Goal: Navigation & Orientation: Find specific page/section

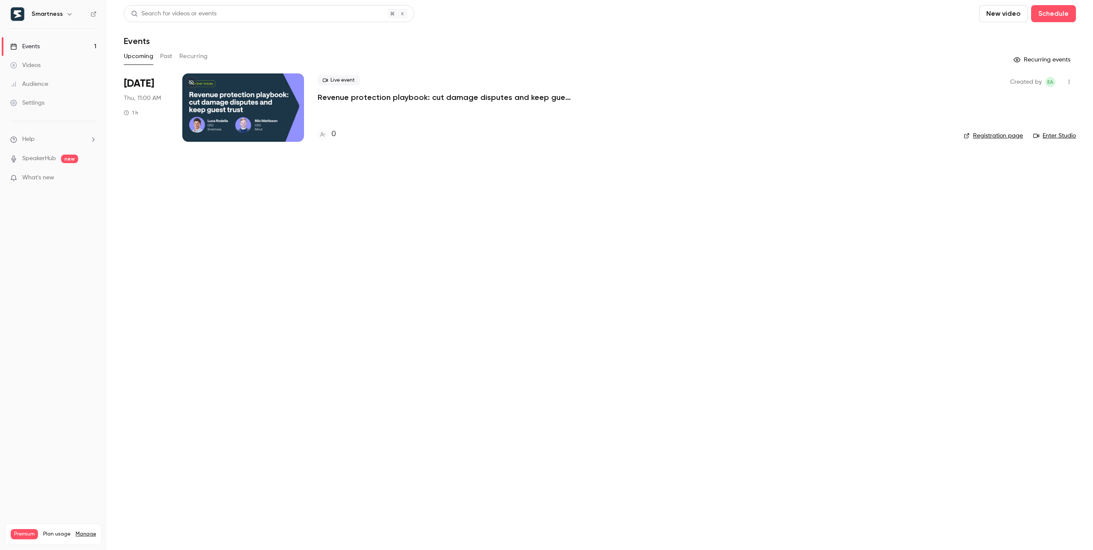
click at [67, 18] on button "button" at bounding box center [69, 14] width 10 height 10
click at [89, 78] on div "Switch channel 3" at bounding box center [91, 78] width 120 height 9
click at [16, 46] on icon at bounding box center [17, 47] width 7 height 7
click at [67, 249] on div at bounding box center [546, 275] width 1093 height 550
click at [45, 107] on link "Settings" at bounding box center [53, 103] width 107 height 19
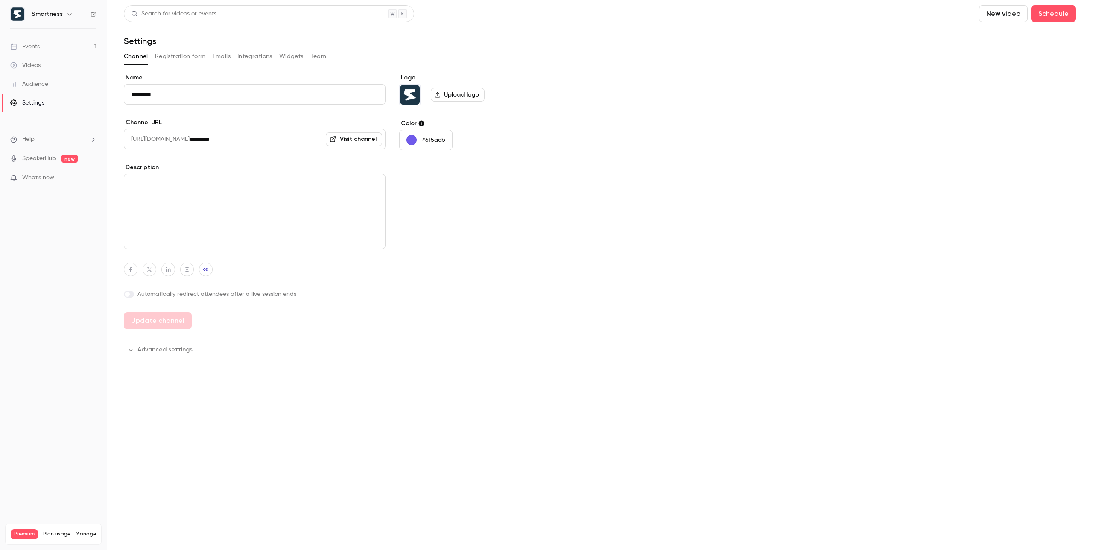
click at [46, 49] on link "Events 1" at bounding box center [53, 46] width 107 height 19
